Goal: Obtain resource: Obtain resource

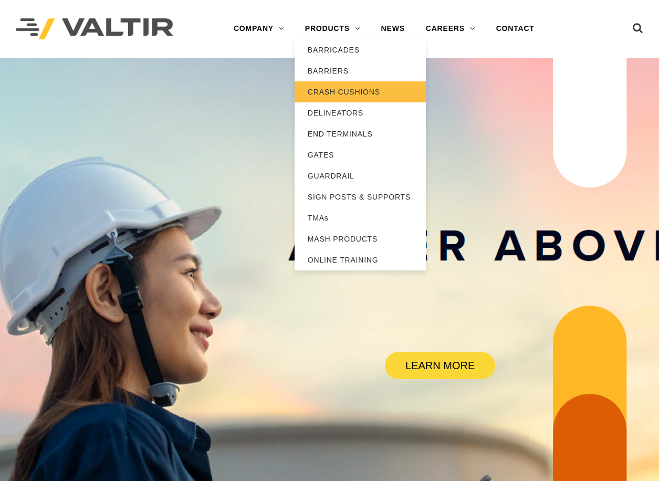
click at [329, 89] on link "CRASH CUSHIONS" at bounding box center [359, 91] width 131 height 21
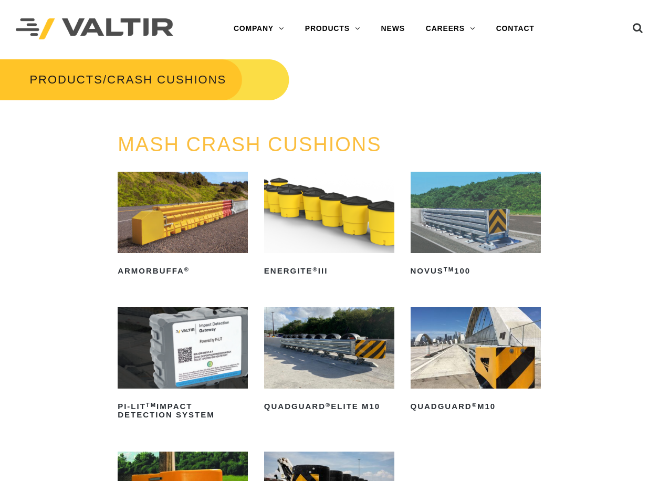
click at [469, 209] on img at bounding box center [475, 212] width 130 height 81
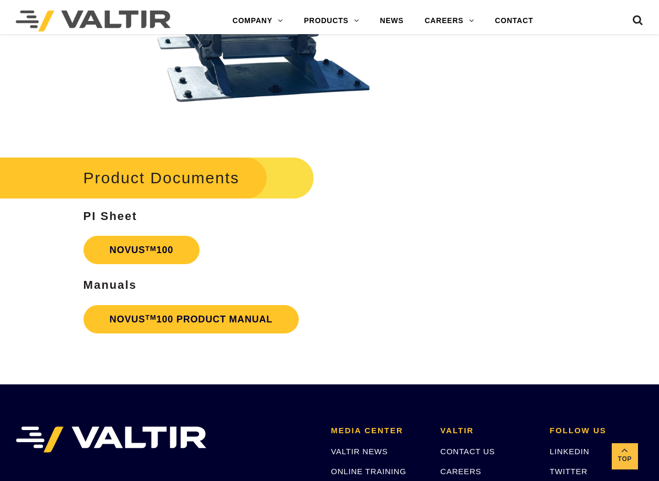
scroll to position [1995, 0]
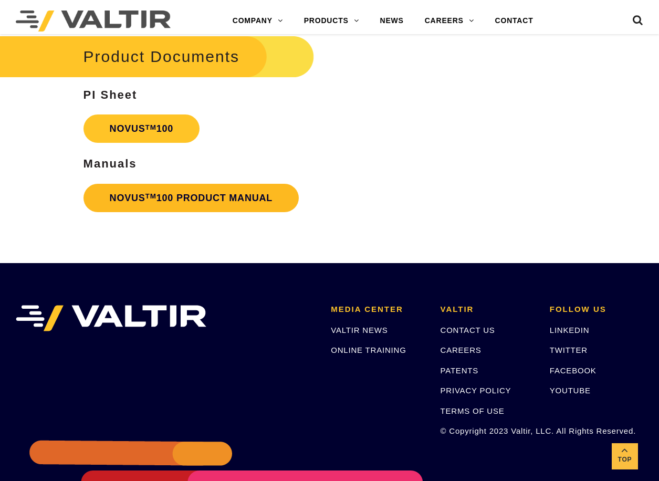
click at [210, 198] on link "NOVUS TM 100 PRODUCT MANUAL" at bounding box center [191, 198] width 216 height 28
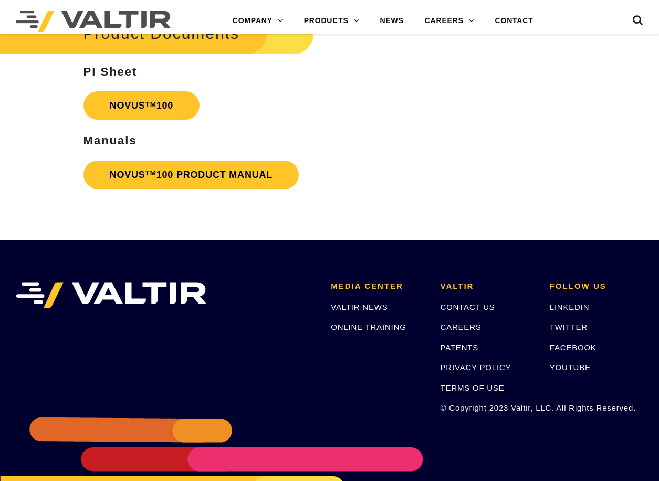
scroll to position [1995, 0]
